Goal: Task Accomplishment & Management: Use online tool/utility

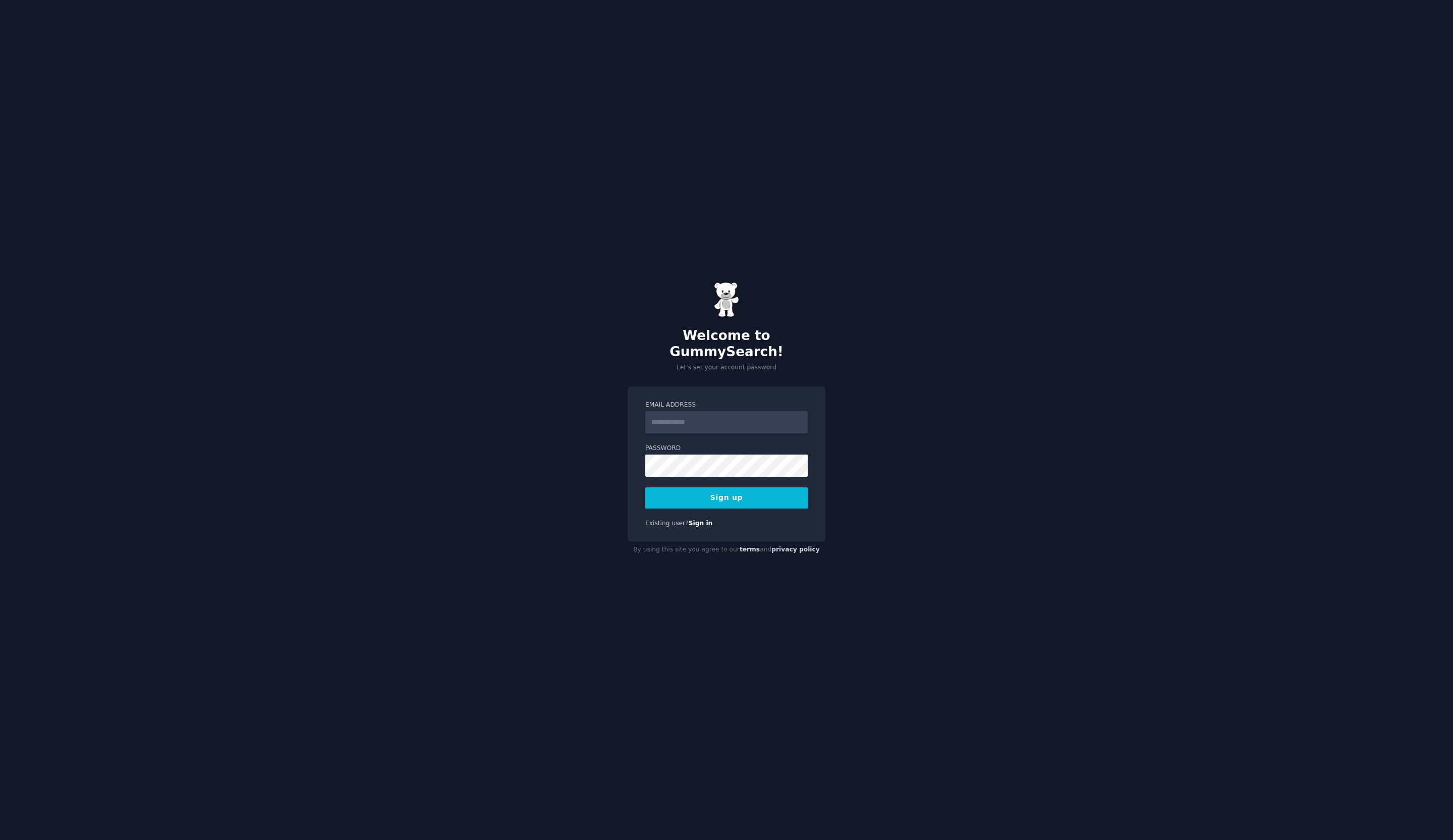
click at [692, 417] on input "Email Address" at bounding box center [726, 422] width 163 height 22
type input "**********"
click at [734, 492] on button "Sign up" at bounding box center [726, 497] width 163 height 21
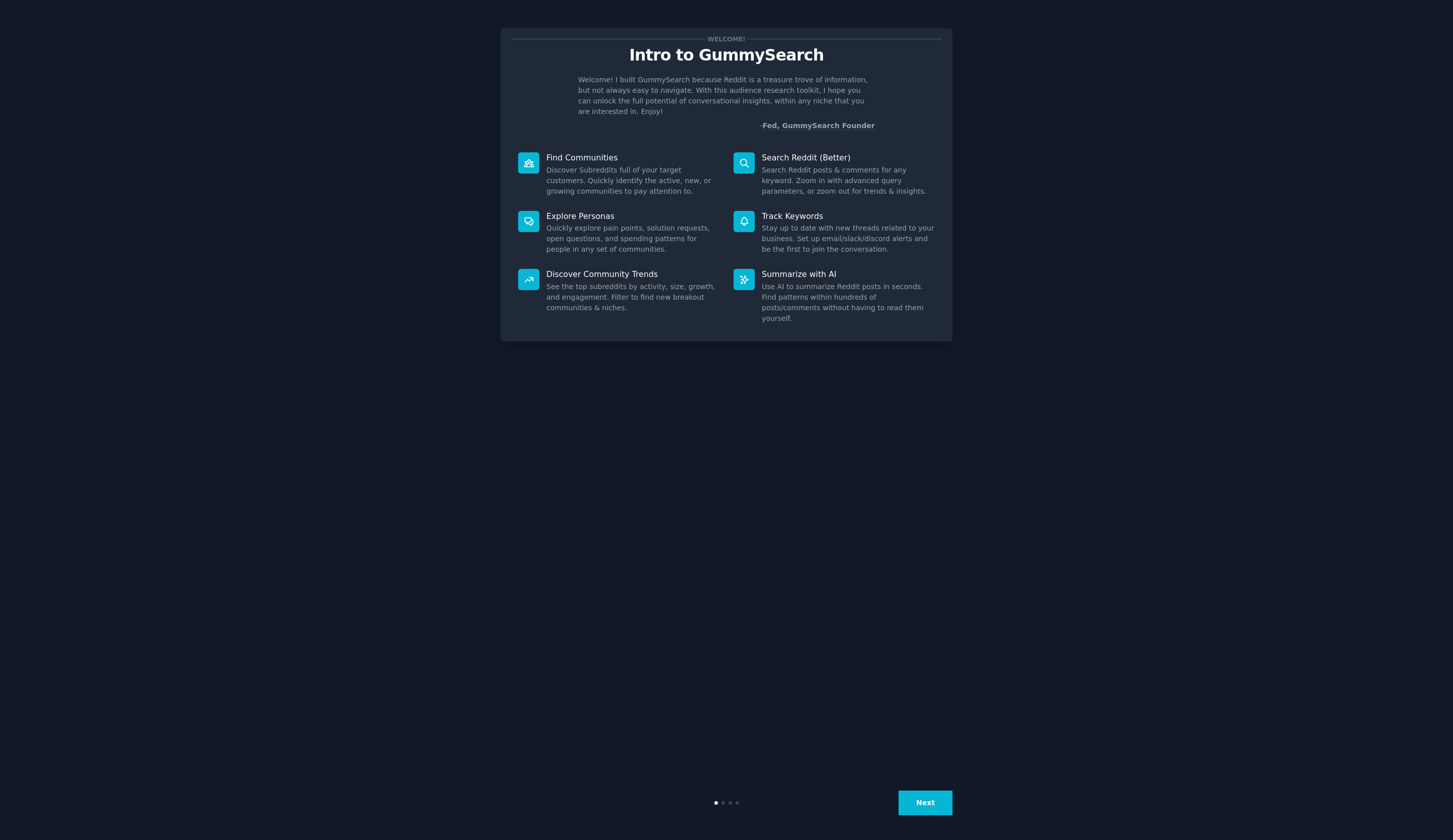
click at [928, 795] on button "Next" at bounding box center [926, 803] width 54 height 25
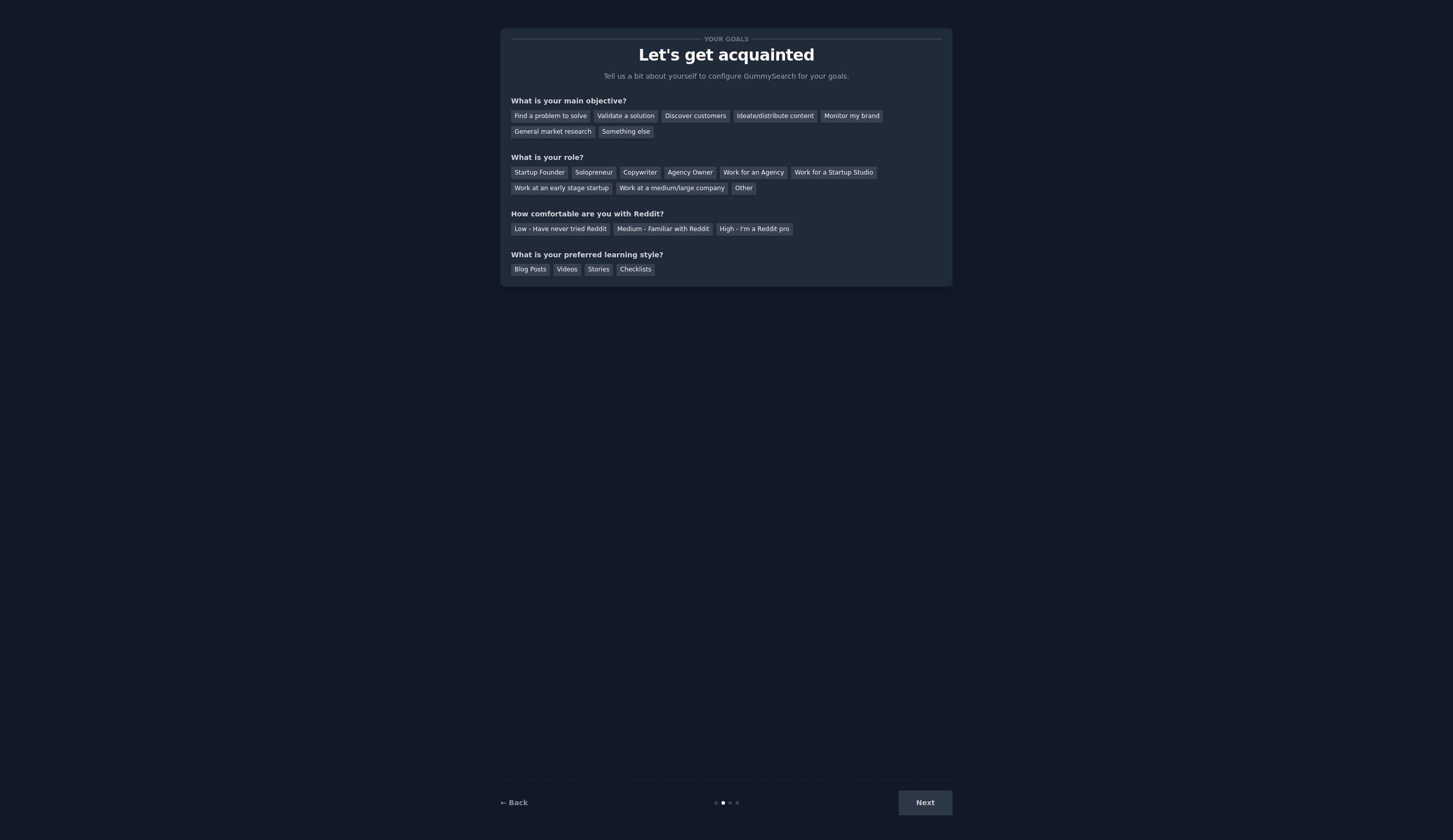
click at [928, 809] on div "Next" at bounding box center [877, 803] width 151 height 25
click at [561, 116] on div "Find a problem to solve" at bounding box center [550, 116] width 79 height 13
click at [544, 170] on div "Startup Founder" at bounding box center [539, 173] width 57 height 13
click at [526, 232] on div "Low - Have never tried Reddit" at bounding box center [560, 230] width 99 height 13
drag, startPoint x: 536, startPoint y: 272, endPoint x: 562, endPoint y: 312, distance: 47.7
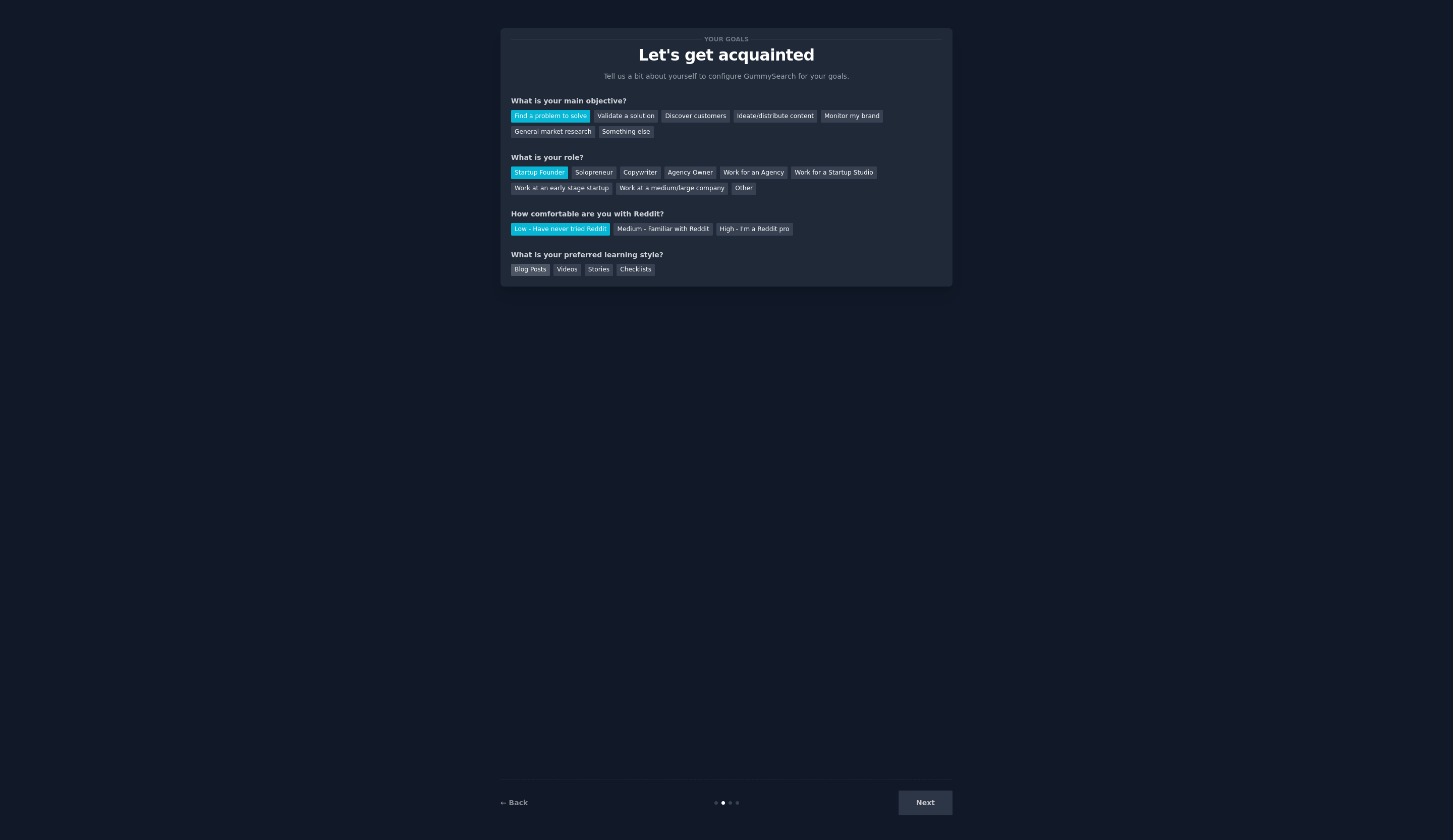
click at [536, 271] on div "Blog Posts" at bounding box center [530, 270] width 39 height 13
click at [922, 794] on button "Next" at bounding box center [926, 803] width 54 height 25
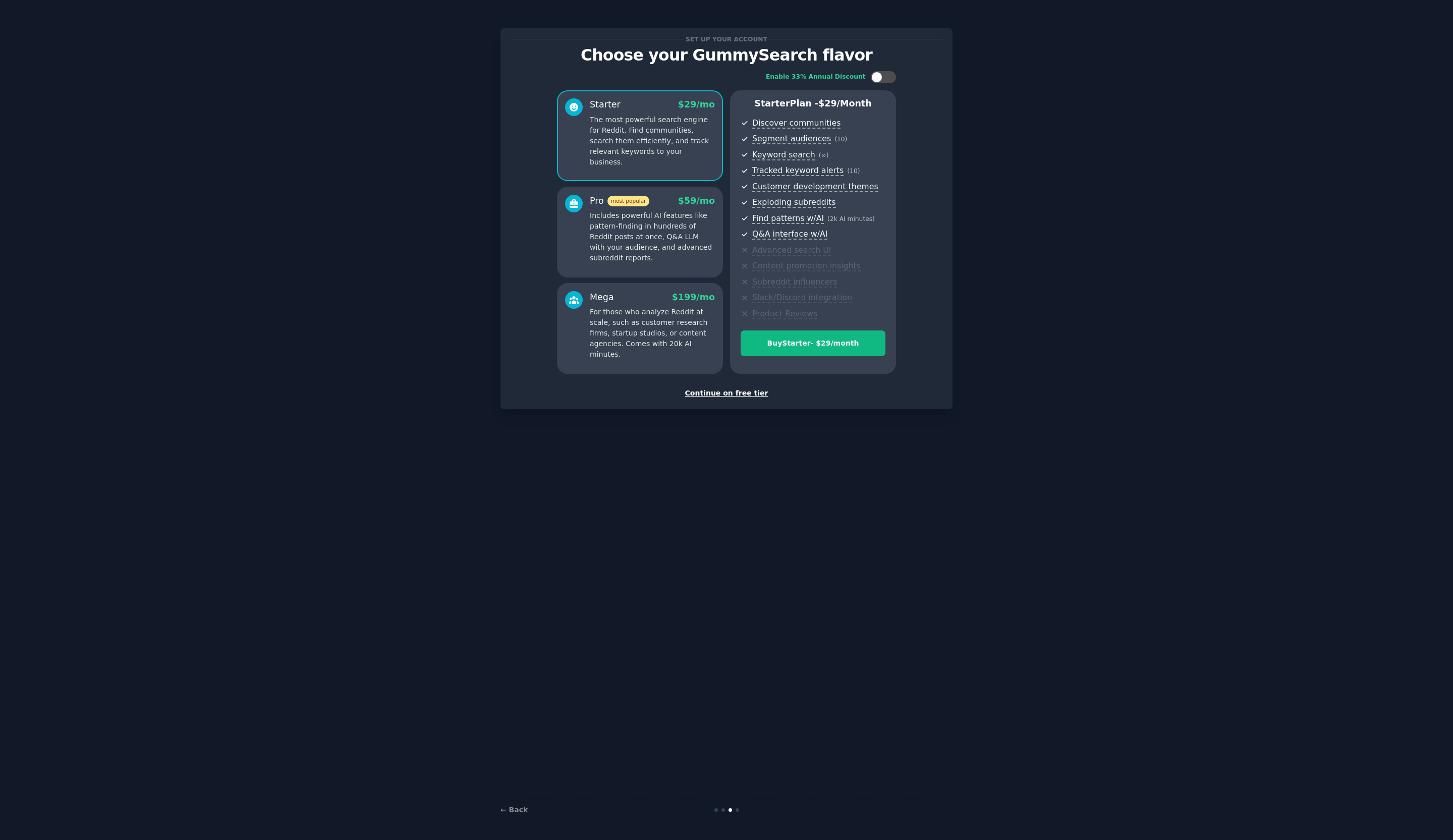
click at [731, 394] on div "Continue on free tier" at bounding box center [726, 393] width 431 height 10
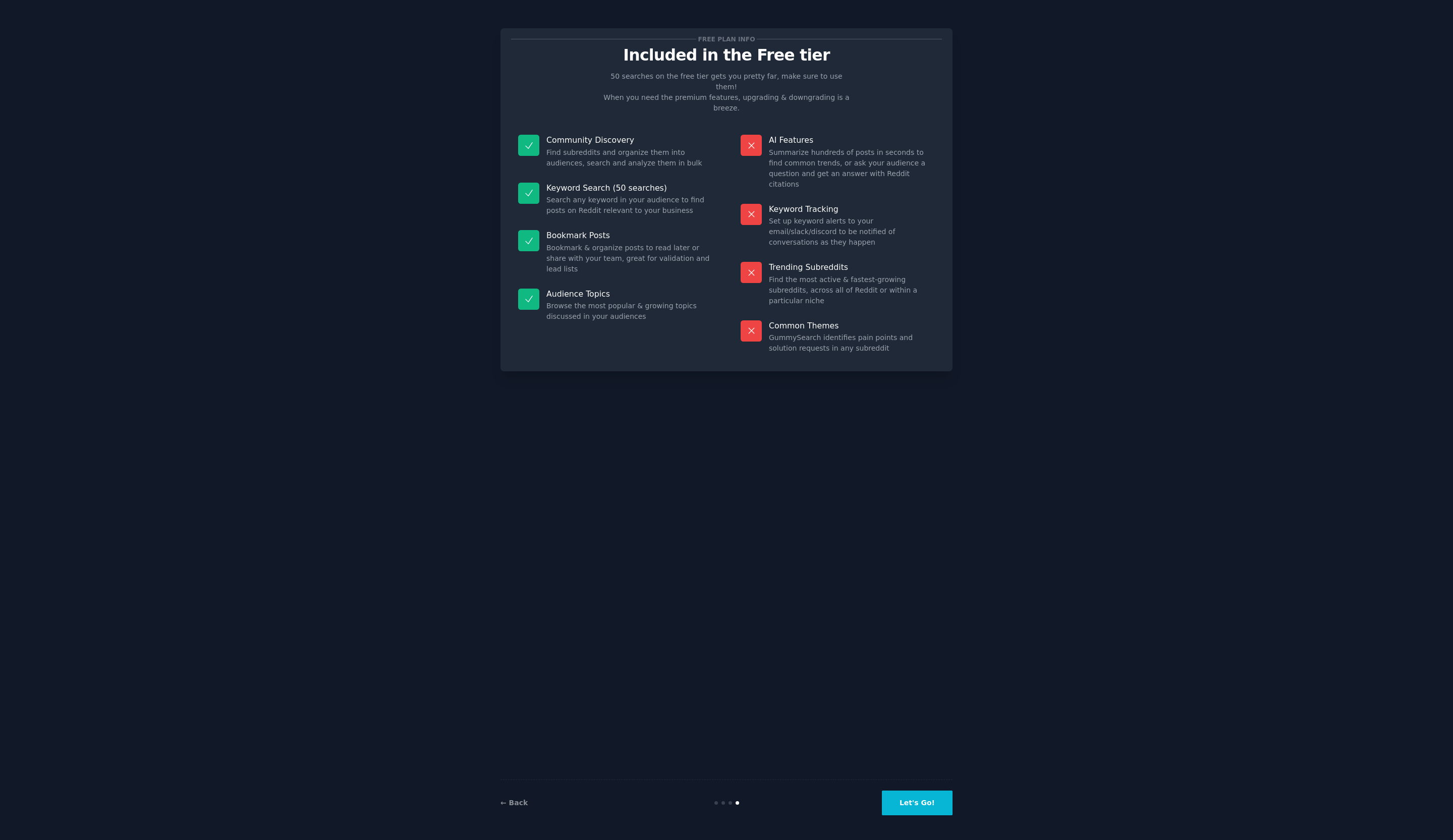
click at [930, 801] on button "Let's Go!" at bounding box center [917, 803] width 70 height 25
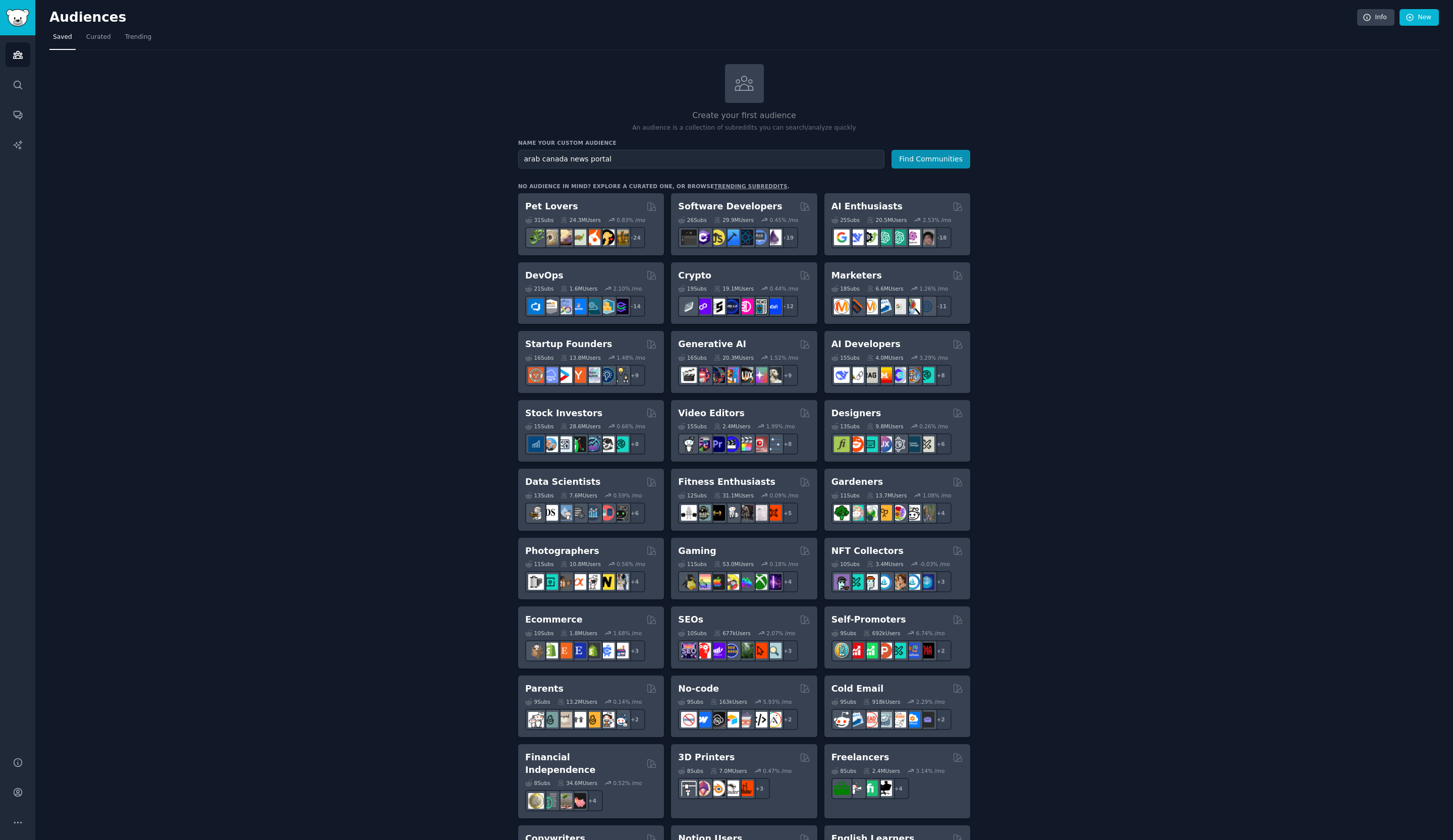
type input "arab canada news portal"
click at [892, 150] on button "Find Communities" at bounding box center [931, 159] width 79 height 19
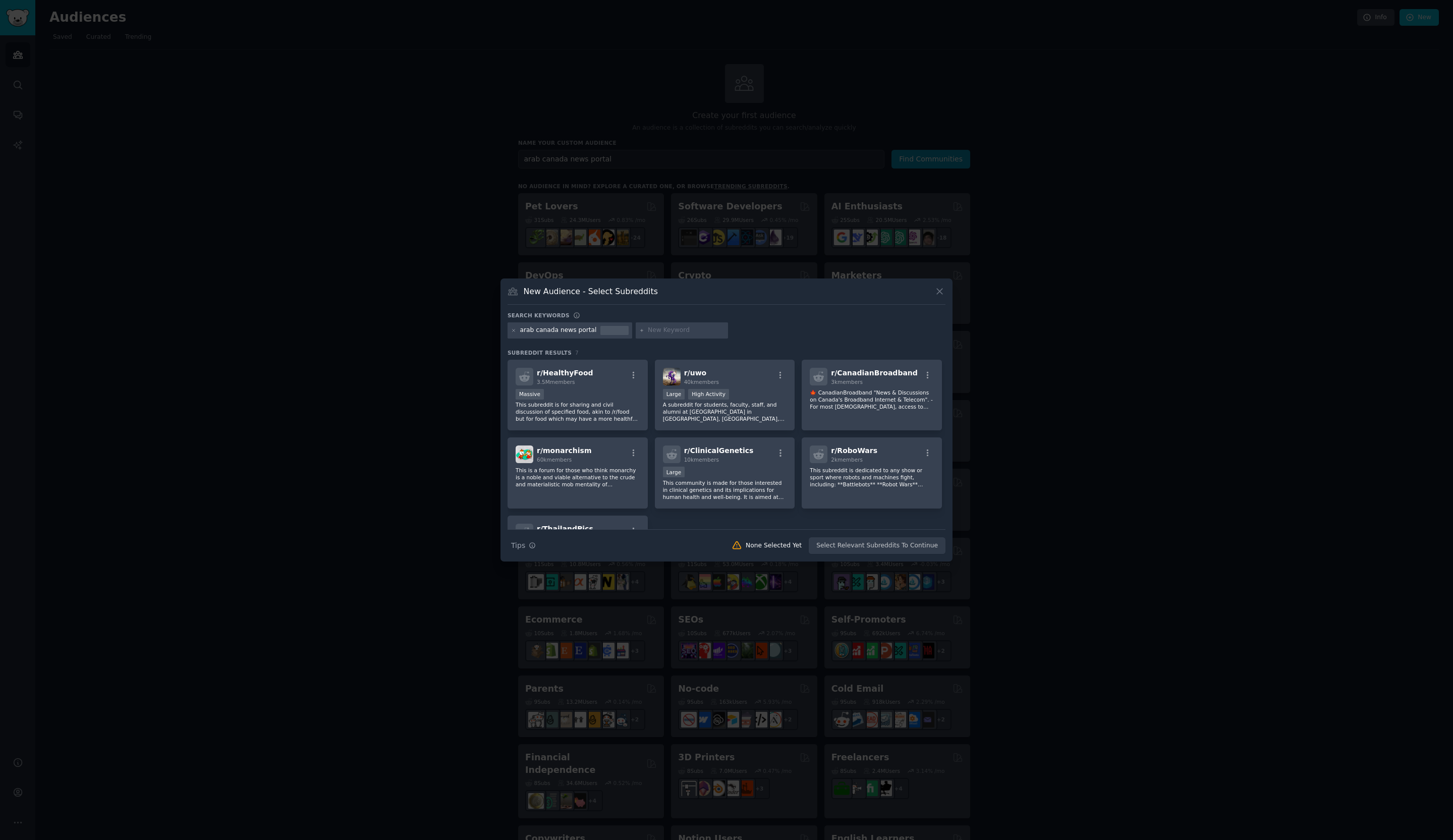
click at [602, 332] on div at bounding box center [615, 330] width 28 height 9
click at [937, 292] on icon at bounding box center [939, 291] width 10 height 10
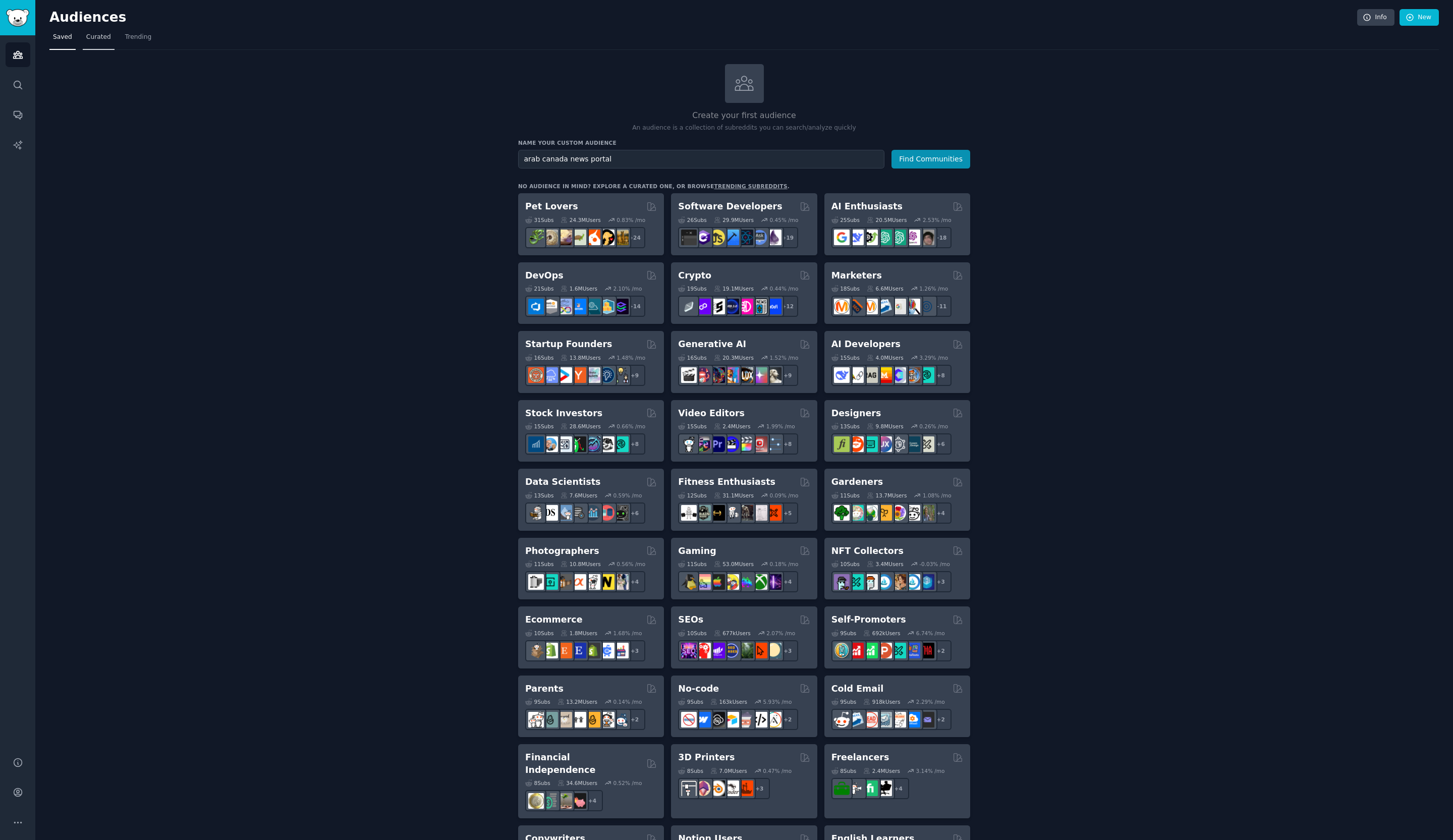
click at [94, 39] on span "Curated" at bounding box center [99, 37] width 25 height 9
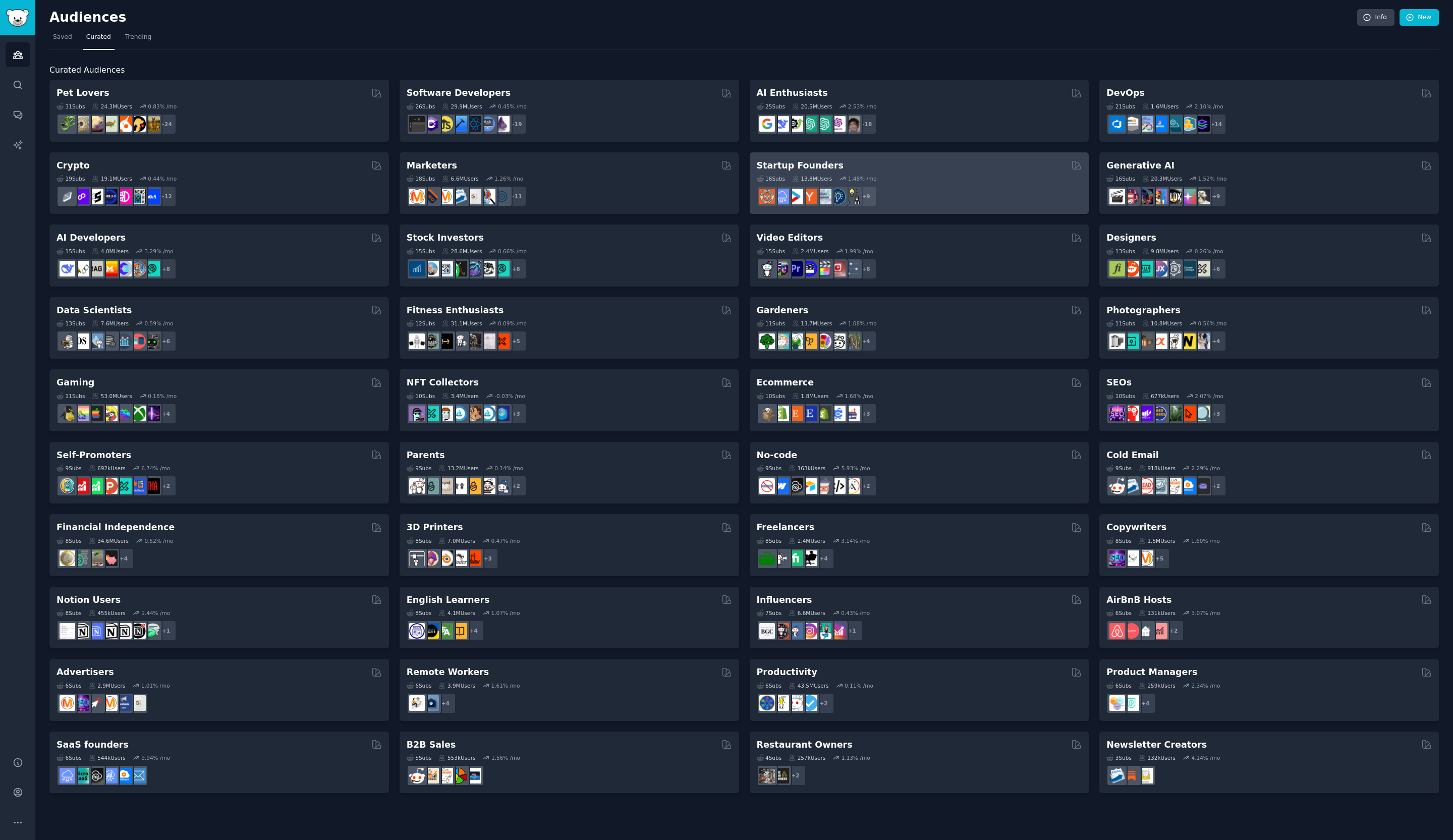
click at [925, 163] on div "Startup Founders" at bounding box center [919, 166] width 325 height 13
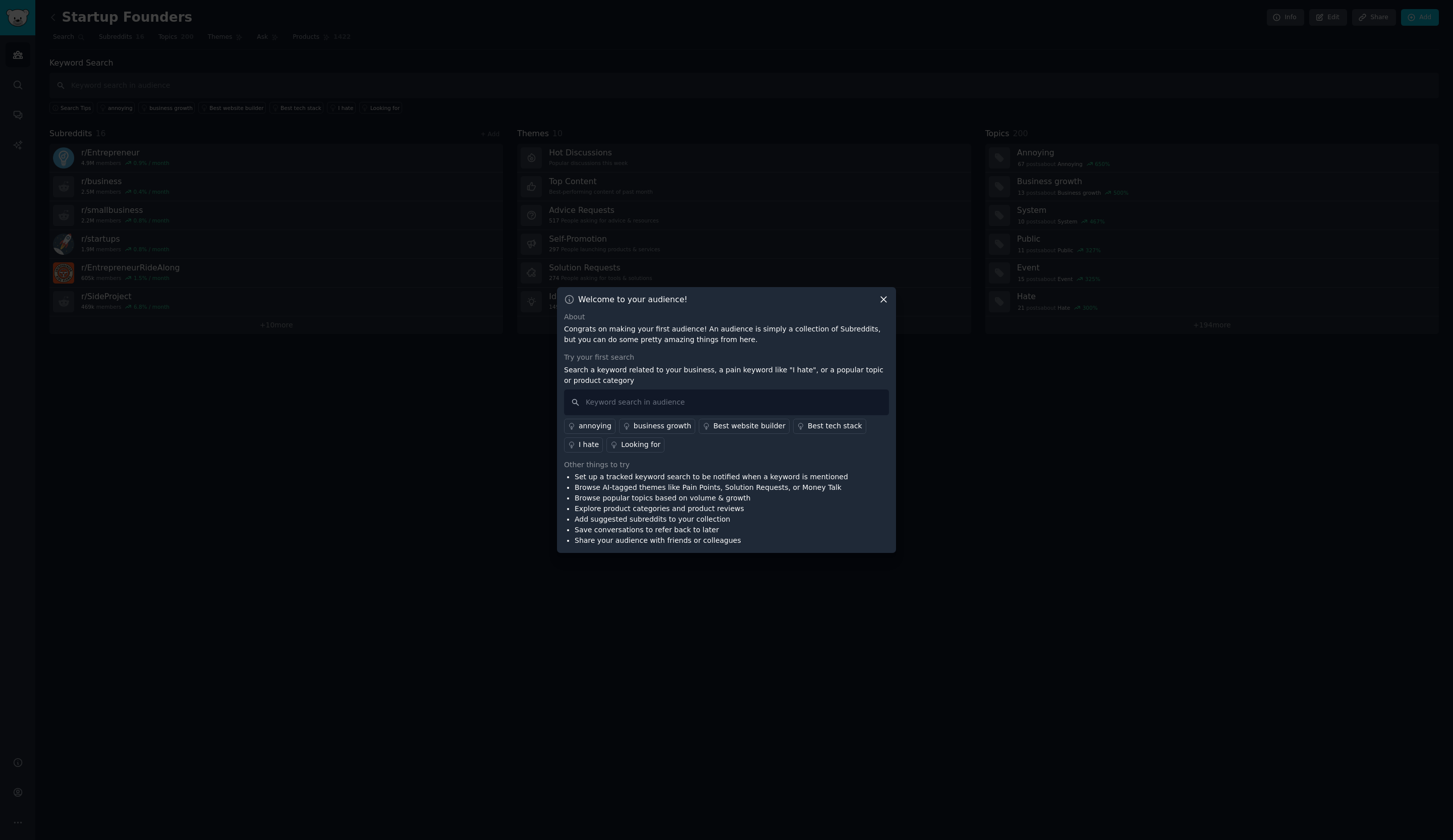
click at [882, 300] on icon at bounding box center [884, 299] width 10 height 10
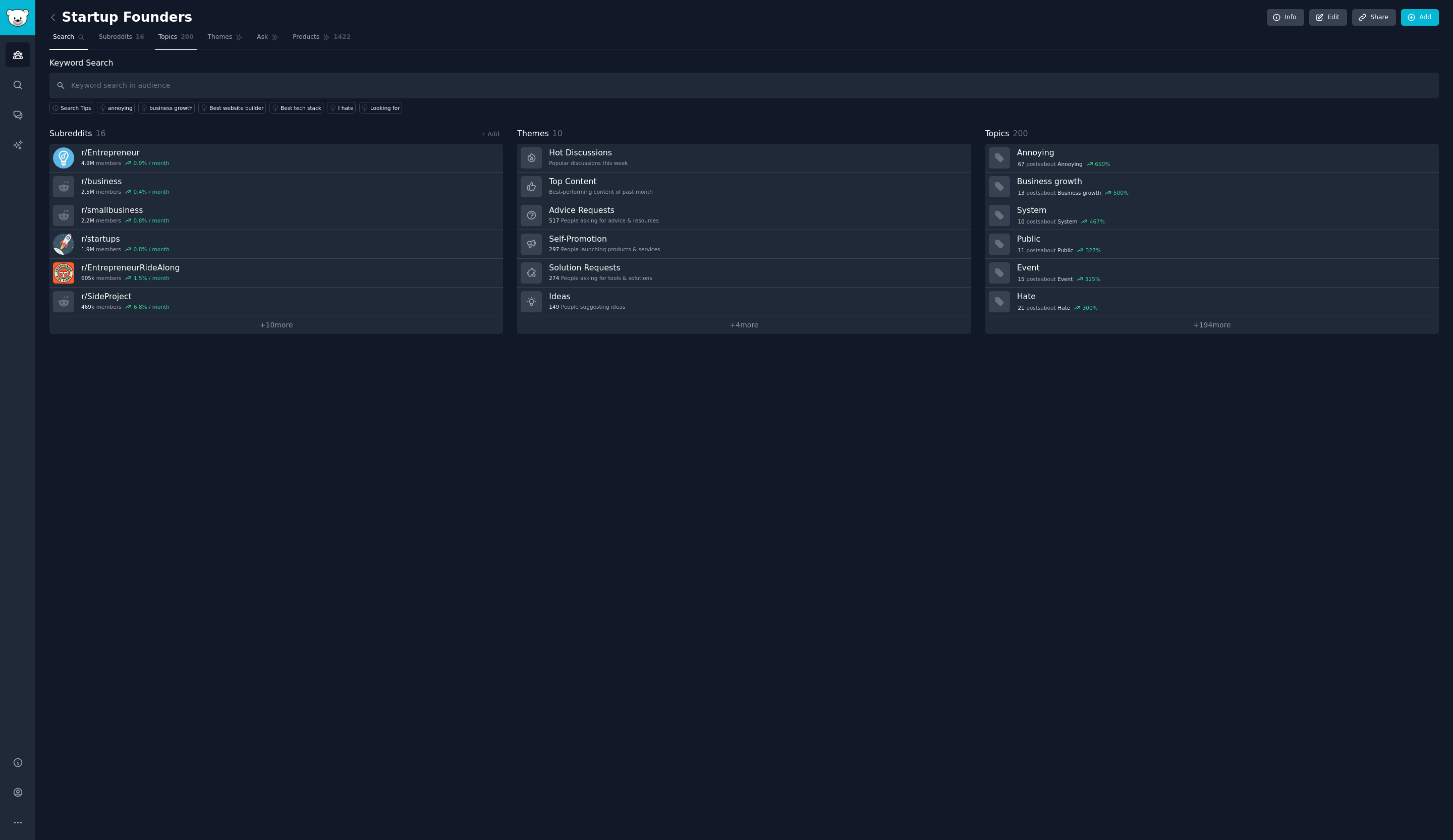
click at [170, 32] on link "Topics 200" at bounding box center [176, 39] width 43 height 21
